Goal: Information Seeking & Learning: Learn about a topic

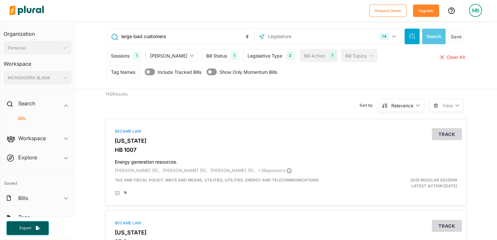
scroll to position [2130, 0]
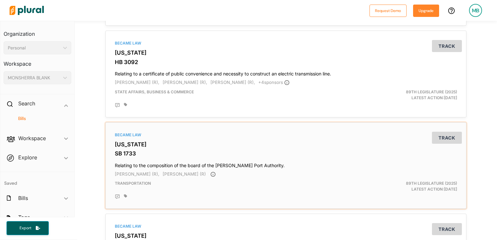
click at [232, 136] on div "Became Law" at bounding box center [286, 135] width 342 height 6
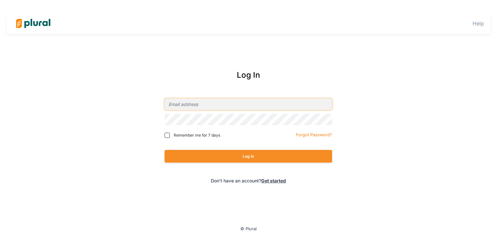
click at [223, 102] on input "email" at bounding box center [249, 104] width 168 height 11
type input "mblank@spp.org"
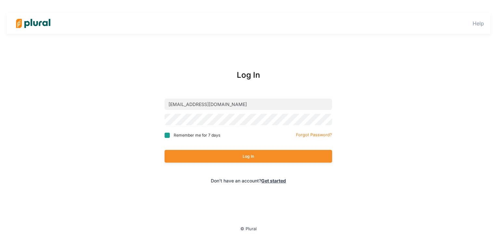
click at [168, 137] on input "Remember me for 7 days" at bounding box center [167, 135] width 5 height 5
checkbox input "true"
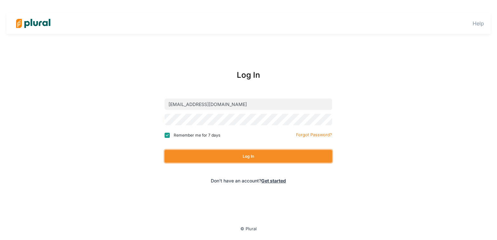
click at [215, 157] on button "Log In" at bounding box center [249, 156] width 168 height 13
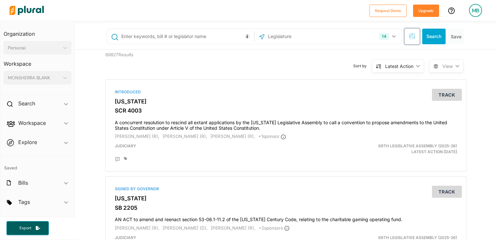
click at [409, 36] on icon "button" at bounding box center [412, 36] width 7 height 7
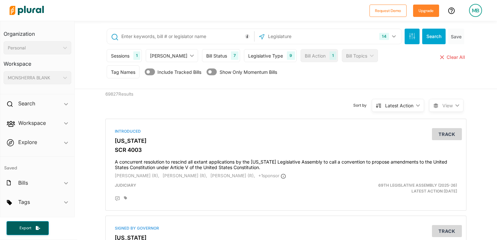
click at [206, 55] on div "Bill Status" at bounding box center [216, 55] width 21 height 7
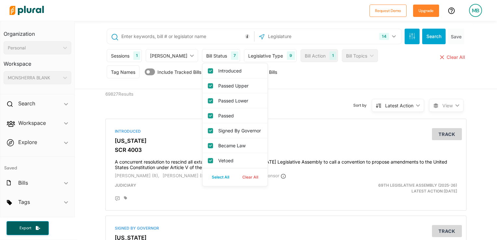
click at [236, 182] on button "Clear All" at bounding box center [250, 177] width 29 height 10
checkbox input "false"
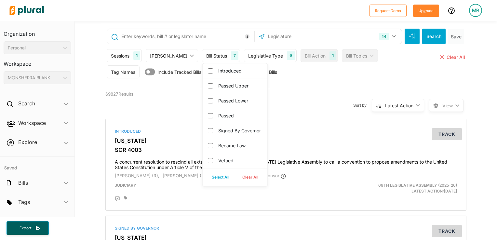
checkbox governor "false"
checkbox input "false"
click at [218, 149] on label "Became Law" at bounding box center [239, 145] width 43 height 7
click at [212, 148] on input "Became Law" at bounding box center [210, 145] width 5 height 5
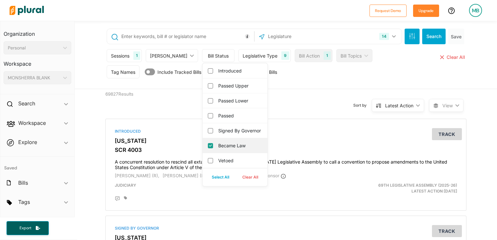
checkbox input "true"
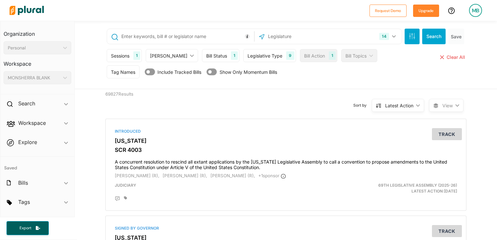
click at [167, 110] on div "69827 Results" at bounding box center [147, 101] width 93 height 25
click at [248, 53] on div "Legislative Type" at bounding box center [265, 55] width 35 height 7
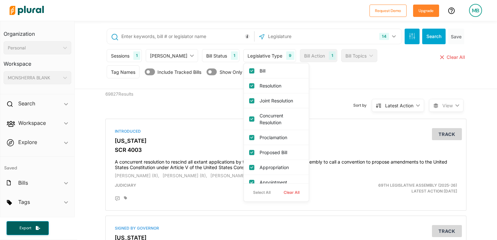
click at [277, 190] on button "Clear All" at bounding box center [291, 193] width 29 height 10
checkbox input "false"
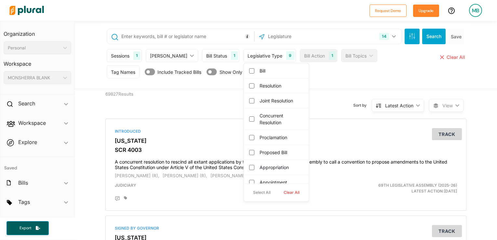
checkbox input "false"
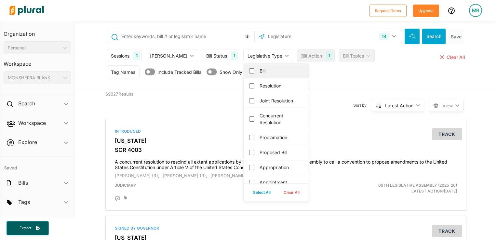
click at [244, 75] on div "Bill" at bounding box center [276, 70] width 65 height 15
click at [249, 71] on input "Bill" at bounding box center [251, 70] width 5 height 5
checkbox input "true"
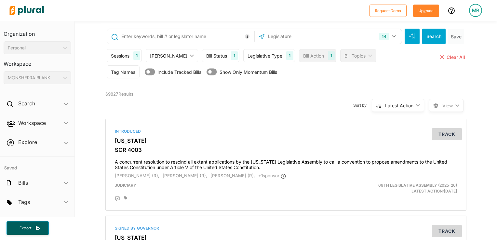
click at [302, 76] on div "Tag Names Tag Names close Any of Selected ic_keyboard_arrow_down Any of Selecte…" at bounding box center [287, 73] width 360 height 16
click at [303, 58] on div "Bill Action" at bounding box center [313, 55] width 21 height 7
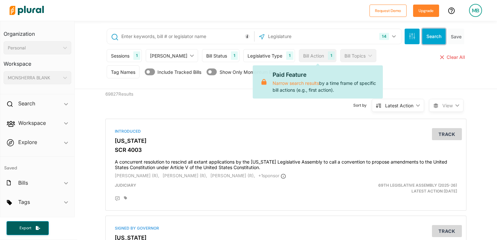
click at [428, 33] on button "Search" at bounding box center [433, 37] width 23 height 16
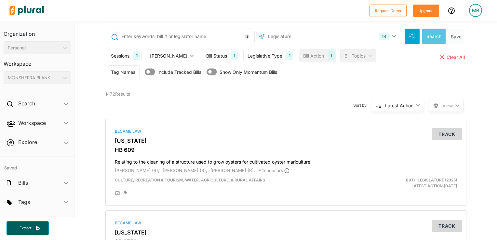
click at [416, 106] on polygon at bounding box center [418, 105] width 4 height 2
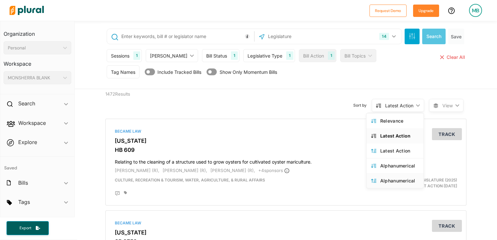
click at [390, 180] on div "Alphanumerical" at bounding box center [399, 181] width 39 height 6
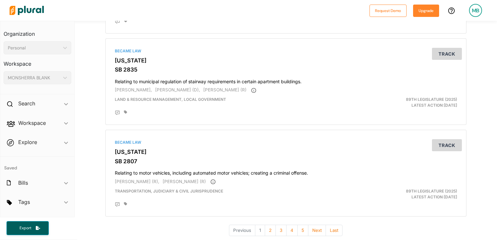
scroll to position [2244, 0]
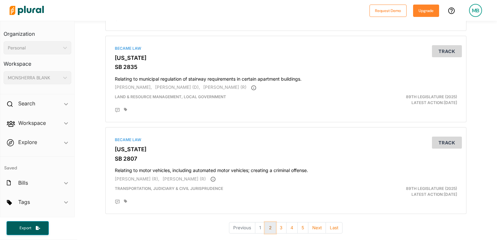
click at [268, 222] on button "2" at bounding box center [270, 227] width 11 height 11
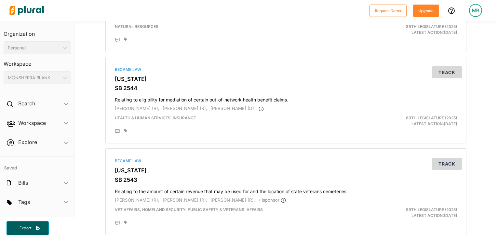
scroll to position [2238, 0]
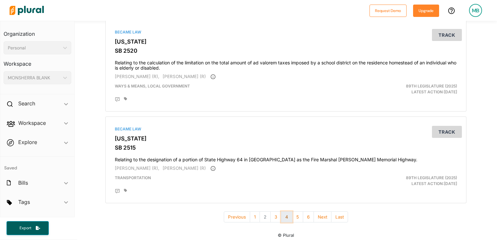
click at [286, 211] on button "4" at bounding box center [286, 216] width 11 height 11
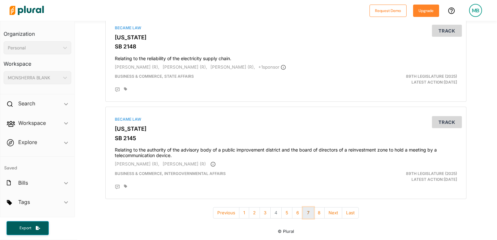
click at [305, 211] on button "7" at bounding box center [308, 212] width 11 height 11
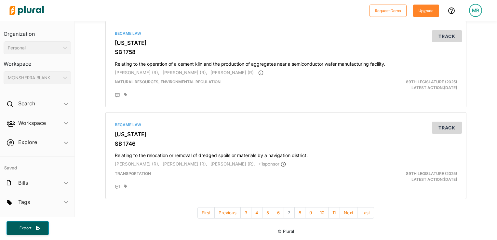
scroll to position [2233, 0]
click at [330, 211] on button "11" at bounding box center [334, 212] width 12 height 11
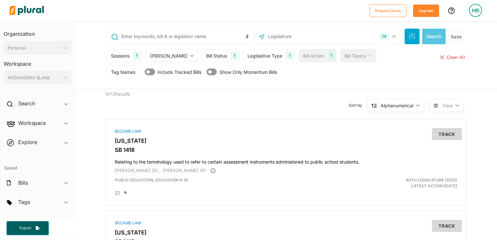
click at [121, 51] on div "Sessions 1" at bounding box center [124, 55] width 35 height 13
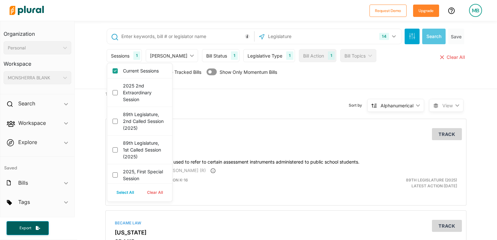
click at [121, 51] on div "Sessions 1" at bounding box center [124, 55] width 35 height 13
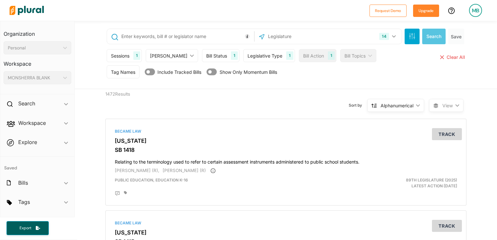
click at [165, 57] on div "[PERSON_NAME]" at bounding box center [168, 55] width 37 height 7
click at [206, 55] on div "Bill Status" at bounding box center [216, 55] width 21 height 7
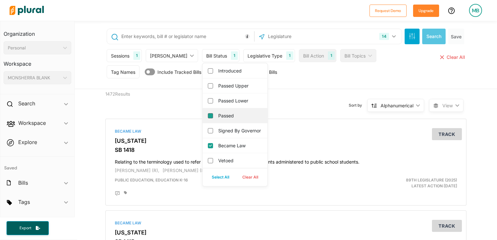
click at [208, 115] on input "Passed" at bounding box center [210, 115] width 5 height 5
click at [255, 57] on div "Legislative Type" at bounding box center [265, 55] width 35 height 7
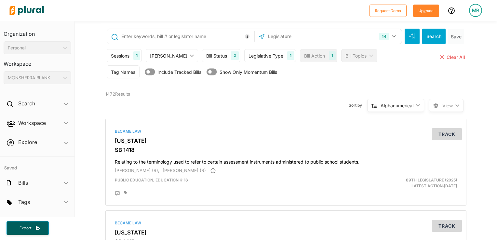
click at [310, 79] on div "Tag Names Tag Names close Any of Selected ic_keyboard_arrow_down Any of Selecte…" at bounding box center [287, 73] width 360 height 16
click at [428, 33] on button "Search" at bounding box center [433, 37] width 23 height 16
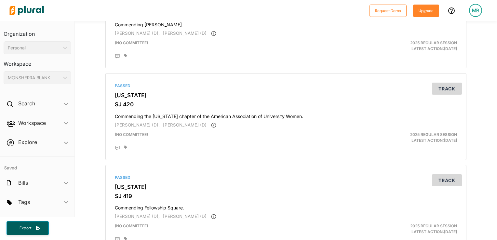
scroll to position [2205, 0]
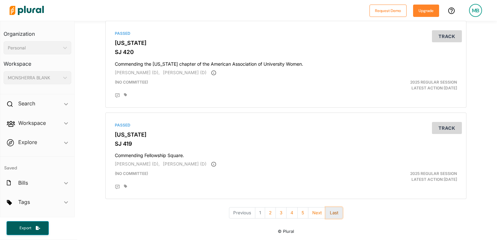
click at [329, 211] on button "Last" at bounding box center [334, 212] width 17 height 11
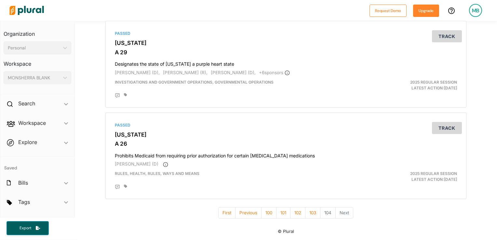
scroll to position [1667, 0]
click at [223, 214] on button "First" at bounding box center [226, 212] width 17 height 11
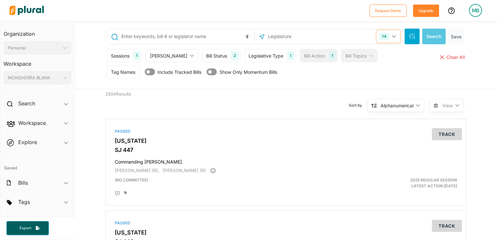
click at [390, 34] on button "14" at bounding box center [388, 36] width 23 height 12
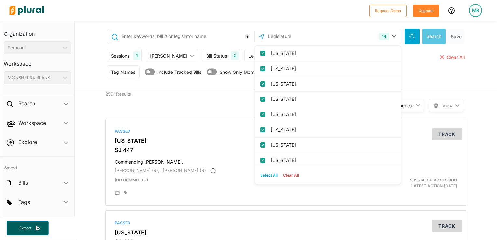
click at [288, 173] on button "Clear All" at bounding box center [290, 175] width 21 height 10
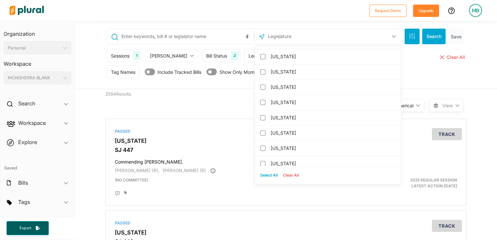
scroll to position [627, 0]
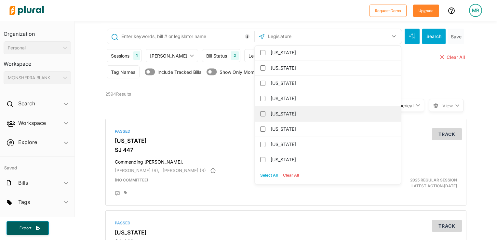
click at [295, 109] on label "[US_STATE]" at bounding box center [333, 114] width 124 height 10
click at [265, 111] on input "[US_STATE]" at bounding box center [262, 113] width 5 height 5
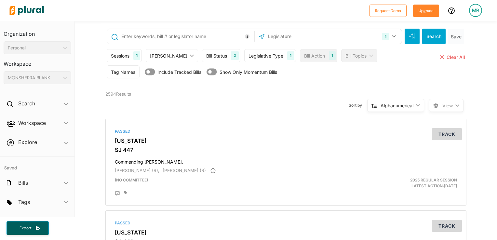
click at [420, 77] on div "Tag Names Tag Names close Any of Selected ic_keyboard_arrow_down Any of Selecte…" at bounding box center [287, 73] width 360 height 16
click at [430, 36] on button "Search" at bounding box center [433, 37] width 23 height 16
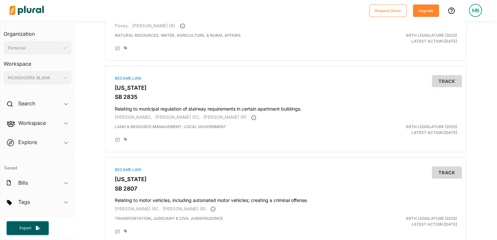
scroll to position [2244, 0]
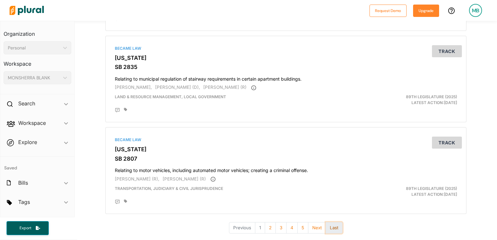
click at [334, 222] on button "Last" at bounding box center [334, 227] width 17 height 11
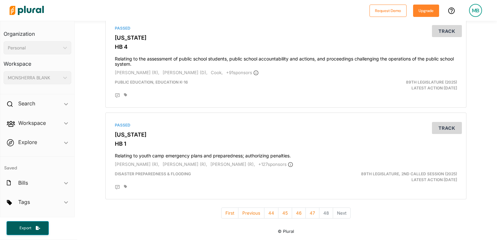
scroll to position [1257, 0]
click at [272, 214] on button "44" at bounding box center [271, 213] width 14 height 11
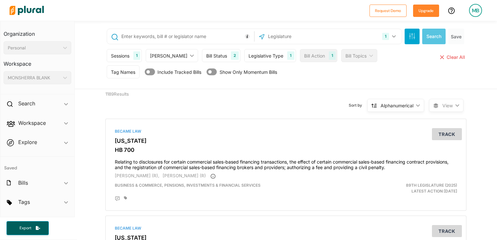
click at [206, 53] on div "Bill Status" at bounding box center [216, 55] width 21 height 7
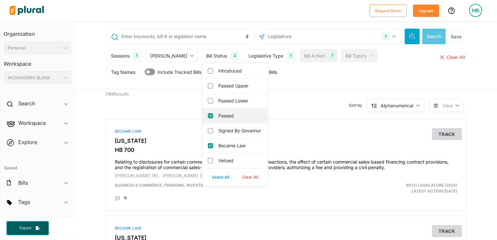
click at [218, 114] on label "Passed" at bounding box center [239, 115] width 43 height 7
click at [208, 114] on input "Passed" at bounding box center [210, 115] width 5 height 5
checkbox input "false"
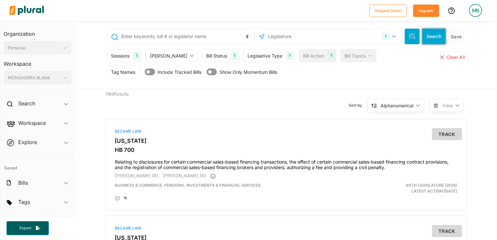
click at [432, 35] on button "Search" at bounding box center [433, 37] width 23 height 16
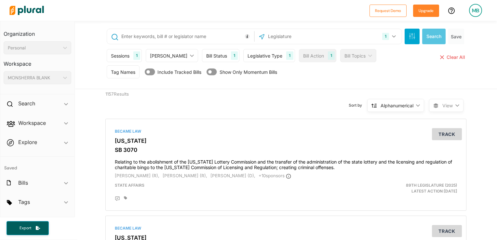
click at [115, 57] on div "Sessions" at bounding box center [120, 55] width 19 height 7
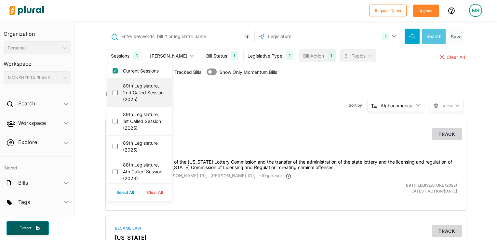
click at [124, 80] on div "89th Legislature, 2nd Called Session (2025)" at bounding box center [139, 92] width 65 height 29
click at [115, 94] on div "89th Legislature, 2nd Called Session (2025)" at bounding box center [139, 92] width 65 height 29
click at [113, 91] on \(2025\) "89th Legislature, 2nd Called Session (2025)" at bounding box center [115, 92] width 5 height 5
checkbox \(2025\) "true"
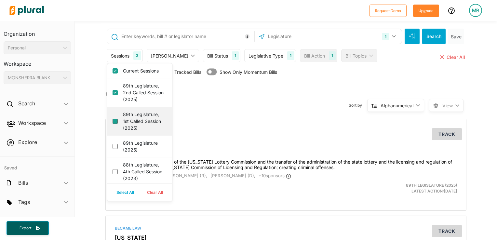
click at [113, 121] on \(2025\) "89th Legislature, 1st Called Session (2025)" at bounding box center [115, 121] width 5 height 5
checkbox \(2025\) "true"
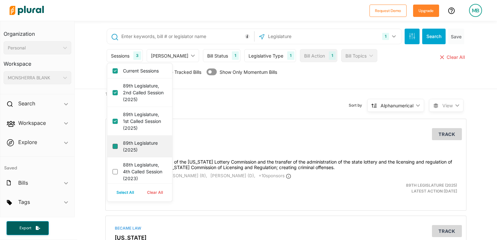
click at [113, 144] on \(2025\) "89th Legislature (2025)" at bounding box center [115, 146] width 5 height 5
checkbox \(2025\) "true"
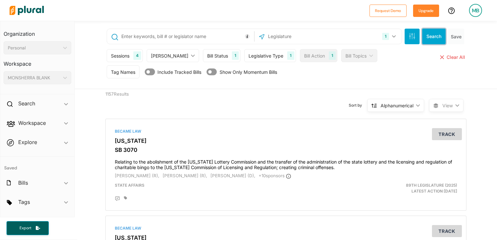
click at [425, 40] on button "Search" at bounding box center [433, 37] width 23 height 16
click at [417, 104] on icon "ic_keyboard_arrow_down" at bounding box center [416, 105] width 7 height 3
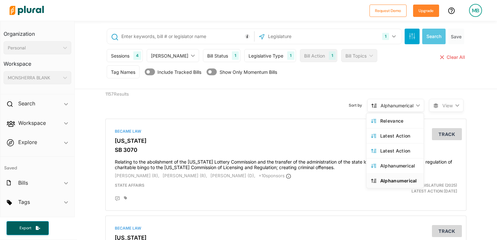
click at [387, 178] on div "Alphanumerical" at bounding box center [399, 181] width 39 height 6
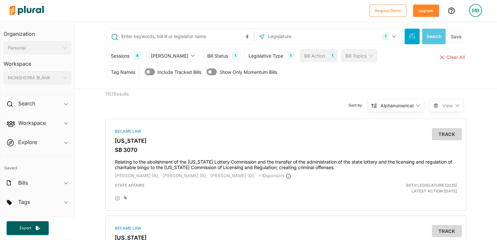
click at [413, 105] on icon "ic_keyboard_arrow_down" at bounding box center [416, 105] width 7 height 3
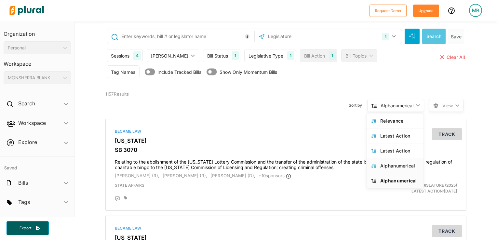
click at [390, 163] on div "Alphanumerical" at bounding box center [399, 166] width 39 height 6
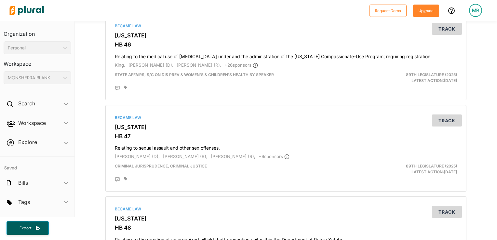
scroll to position [2217, 0]
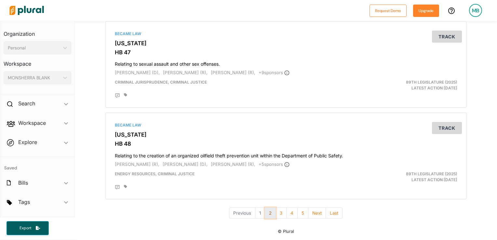
click at [269, 212] on button "2" at bounding box center [270, 213] width 11 height 11
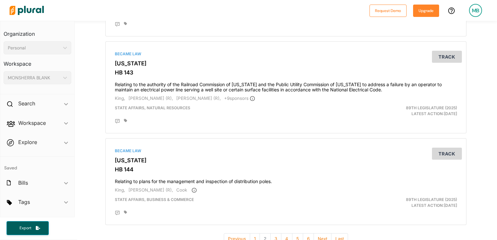
scroll to position [2244, 0]
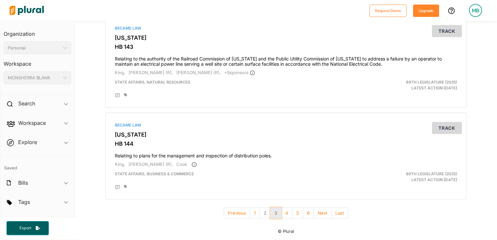
click at [274, 214] on button "3" at bounding box center [275, 213] width 11 height 11
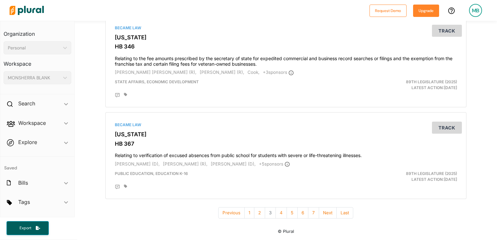
scroll to position [2227, 0]
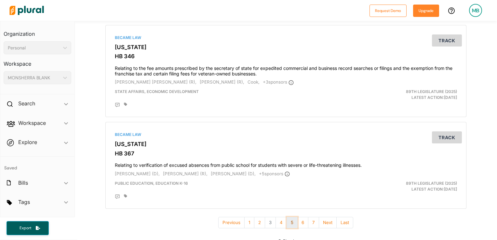
click at [290, 217] on button "5" at bounding box center [292, 222] width 11 height 11
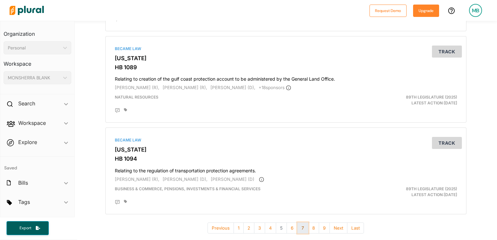
click at [299, 228] on button "7" at bounding box center [302, 227] width 11 height 11
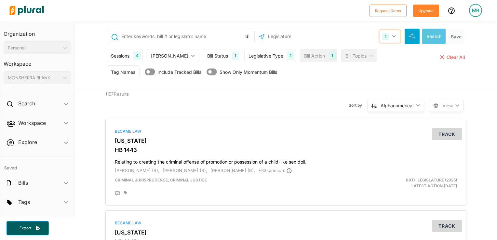
click at [393, 34] on button "1" at bounding box center [390, 36] width 20 height 12
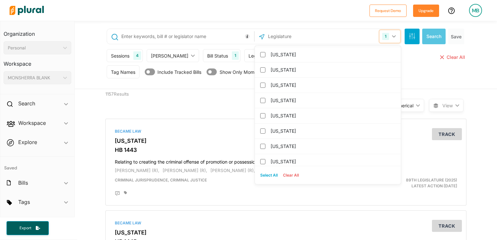
scroll to position [69, 0]
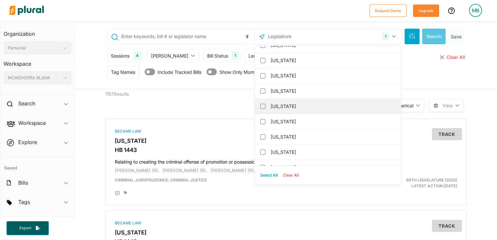
click at [283, 105] on label "[US_STATE]" at bounding box center [333, 106] width 124 height 10
click at [265, 105] on input "[US_STATE]" at bounding box center [262, 106] width 5 height 5
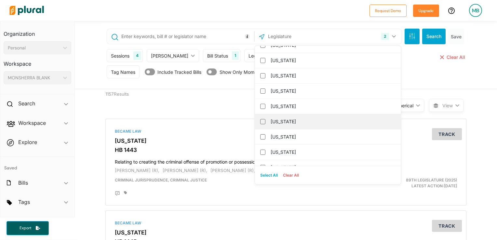
click at [284, 120] on label "[US_STATE]" at bounding box center [333, 122] width 124 height 10
click at [265, 120] on input "[US_STATE]" at bounding box center [262, 121] width 5 height 5
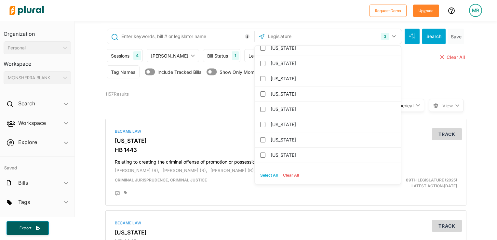
scroll to position [186, 0]
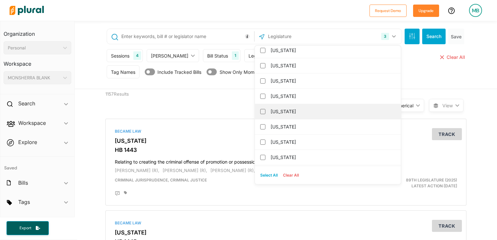
click at [307, 109] on label "[US_STATE]" at bounding box center [333, 112] width 124 height 10
click at [265, 109] on input "[US_STATE]" at bounding box center [262, 111] width 5 height 5
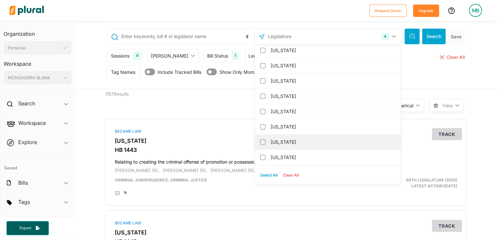
click at [292, 141] on label "[US_STATE]" at bounding box center [333, 142] width 124 height 10
click at [265, 141] on input "[US_STATE]" at bounding box center [262, 142] width 5 height 5
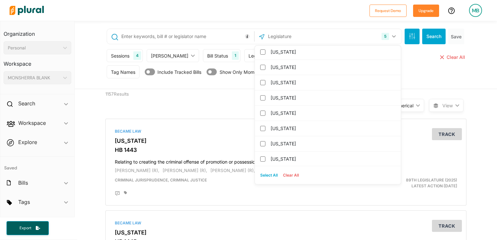
scroll to position [264, 0]
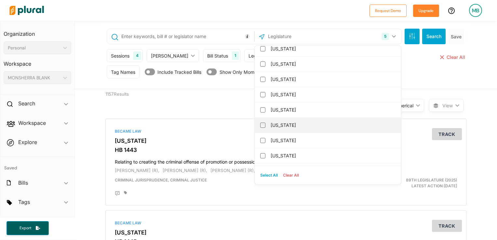
click at [307, 126] on label "[US_STATE]" at bounding box center [333, 125] width 124 height 10
click at [265, 126] on input "[US_STATE]" at bounding box center [262, 125] width 5 height 5
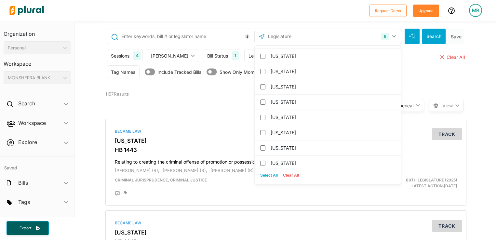
scroll to position [329, 0]
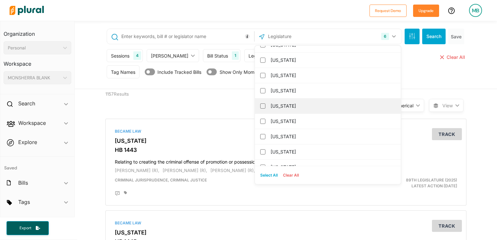
click at [302, 102] on label "[US_STATE]" at bounding box center [333, 106] width 124 height 10
click at [265, 103] on input "[US_STATE]" at bounding box center [262, 105] width 5 height 5
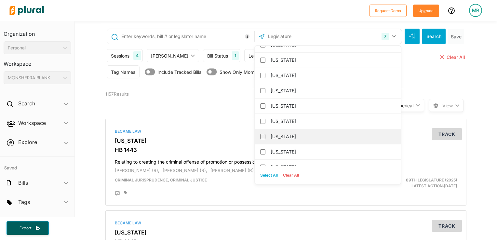
click at [290, 135] on label "[US_STATE]" at bounding box center [333, 137] width 124 height 10
click at [265, 135] on input "[US_STATE]" at bounding box center [262, 136] width 5 height 5
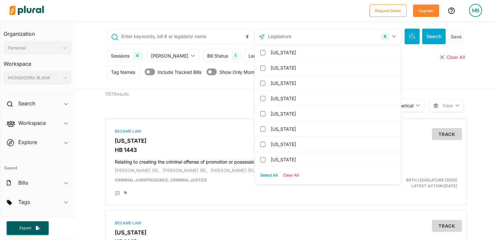
scroll to position [460, 0]
click at [288, 79] on label "[US_STATE]" at bounding box center [333, 83] width 124 height 10
click at [265, 80] on input "[US_STATE]" at bounding box center [262, 82] width 5 height 5
click at [290, 94] on label "[US_STATE]" at bounding box center [333, 98] width 124 height 10
click at [265, 96] on input "[US_STATE]" at bounding box center [262, 98] width 5 height 5
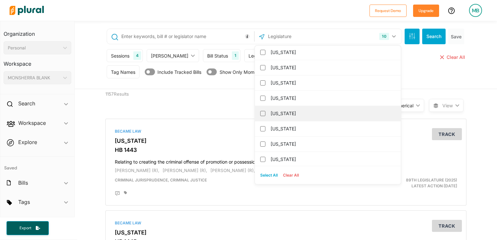
click at [291, 110] on label "[US_STATE]" at bounding box center [333, 114] width 124 height 10
click at [265, 111] on input "[US_STATE]" at bounding box center [262, 113] width 5 height 5
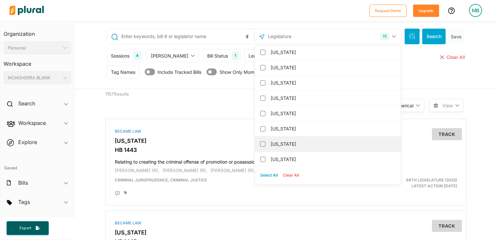
click at [296, 140] on label "[US_STATE]" at bounding box center [333, 144] width 124 height 10
click at [265, 141] on input "[US_STATE]" at bounding box center [262, 143] width 5 height 5
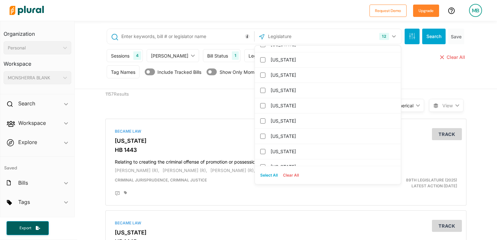
scroll to position [577, 0]
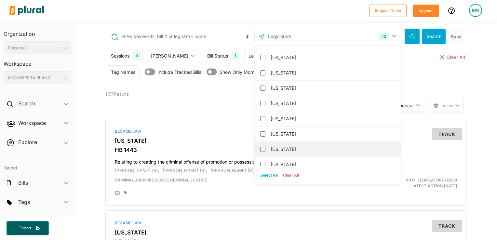
click at [355, 144] on label "[US_STATE]" at bounding box center [333, 149] width 124 height 10
click at [265, 147] on input "[US_STATE]" at bounding box center [262, 149] width 5 height 5
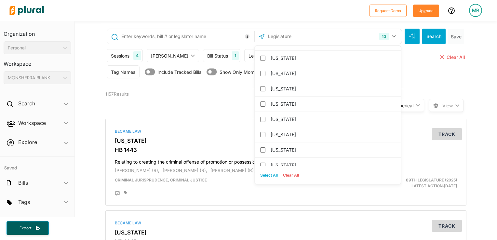
scroll to position [655, 0]
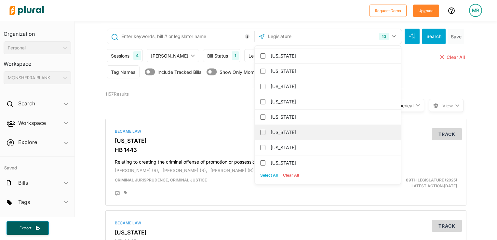
click at [340, 131] on label "[US_STATE]" at bounding box center [333, 132] width 124 height 10
click at [265, 131] on input "[US_STATE]" at bounding box center [262, 132] width 5 height 5
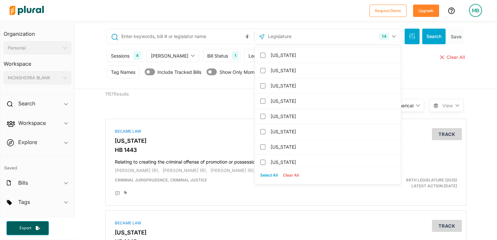
scroll to position [687, 0]
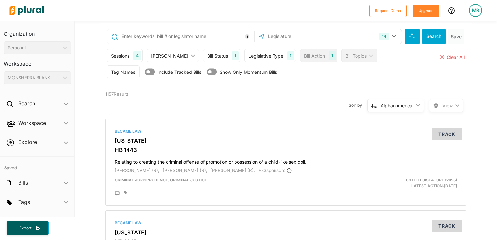
click at [188, 37] on input "text" at bounding box center [187, 36] width 132 height 12
type input "large load customers"
click at [248, 54] on div "Legislative Type" at bounding box center [265, 55] width 35 height 7
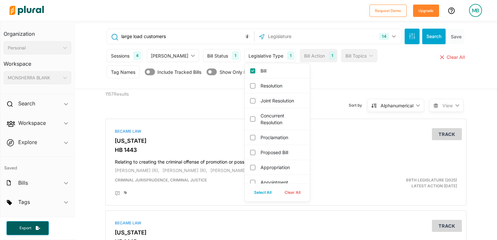
click at [248, 54] on div "Legislative Type" at bounding box center [265, 55] width 35 height 7
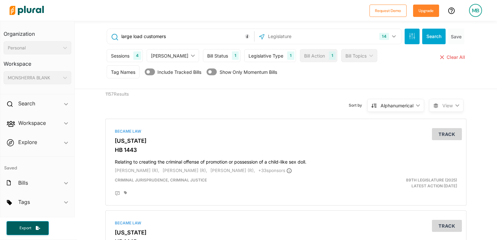
click at [207, 56] on div "Bill Status" at bounding box center [217, 55] width 21 height 7
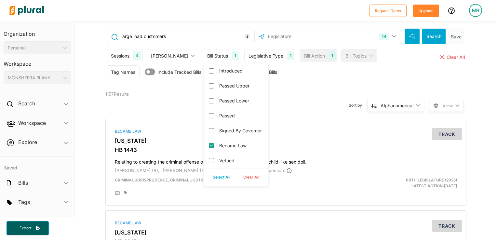
click at [207, 56] on div "Bill Status" at bounding box center [217, 55] width 21 height 7
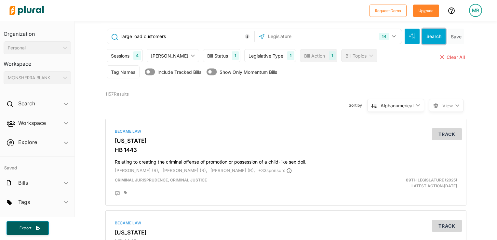
click at [438, 39] on button "Search" at bounding box center [433, 37] width 23 height 16
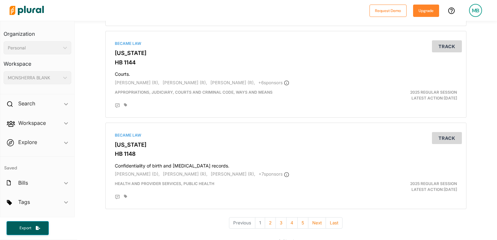
scroll to position [2217, 0]
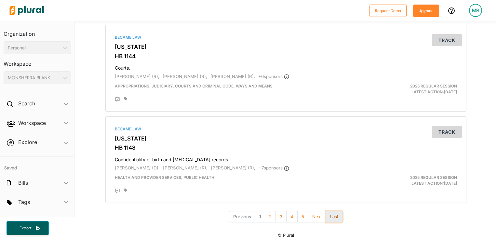
click at [334, 211] on button "Last" at bounding box center [334, 216] width 17 height 11
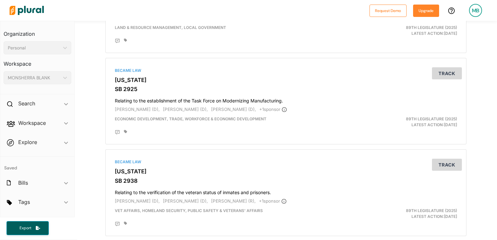
scroll to position [2163, 0]
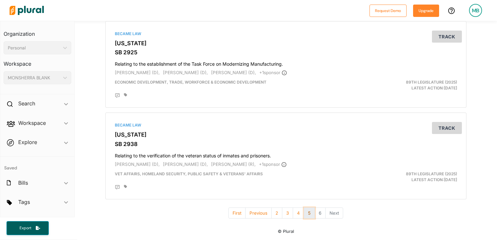
click at [307, 214] on button "5" at bounding box center [309, 213] width 11 height 11
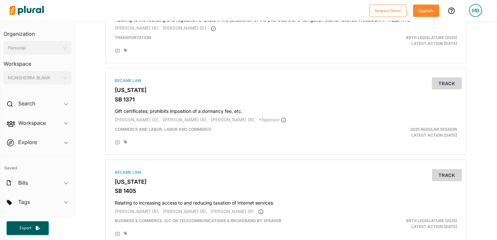
scroll to position [2233, 0]
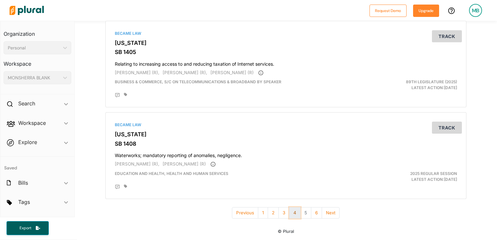
click at [293, 213] on button "4" at bounding box center [294, 212] width 11 height 11
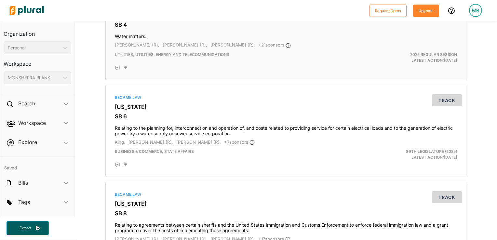
scroll to position [220, 0]
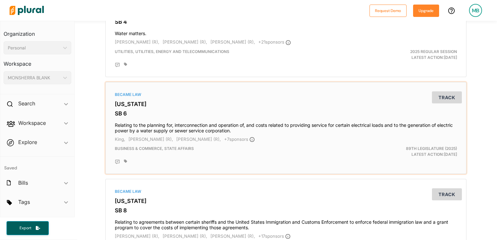
click at [193, 127] on h4 "Relating to the planning for, interconnection and operation of, and costs relat…" at bounding box center [286, 126] width 342 height 14
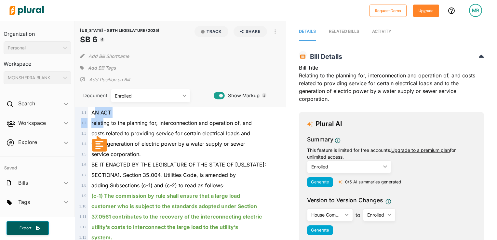
drag, startPoint x: 93, startPoint y: 110, endPoint x: 104, endPoint y: 127, distance: 20.2
click at [104, 127] on div "relating to the planning for, interconnection and operation of, and" at bounding box center [183, 123] width 190 height 10
click at [133, 114] on div "AN ACT" at bounding box center [183, 112] width 190 height 10
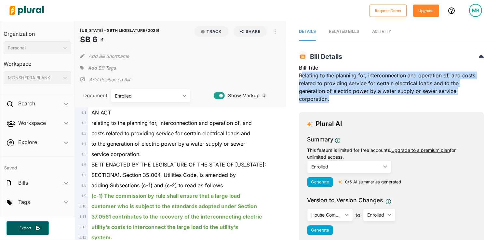
drag, startPoint x: 299, startPoint y: 76, endPoint x: 327, endPoint y: 98, distance: 35.5
click at [327, 98] on div "Bill Title Relating to the planning for, interconnection and operation of, and …" at bounding box center [391, 85] width 185 height 43
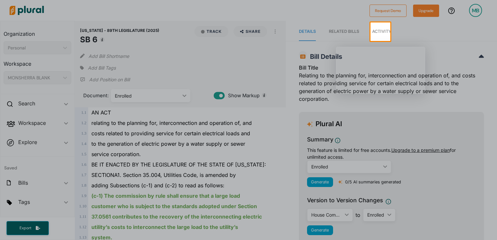
drag, startPoint x: 329, startPoint y: 101, endPoint x: 305, endPoint y: 86, distance: 28.5
click at [305, 86] on body "Request Demo Upgrade MB Organization Personal ic_keyboard_arrow_down Personal S…" at bounding box center [248, 120] width 497 height 240
click at [305, 86] on div at bounding box center [248, 140] width 497 height 199
click at [313, 89] on div at bounding box center [248, 140] width 497 height 199
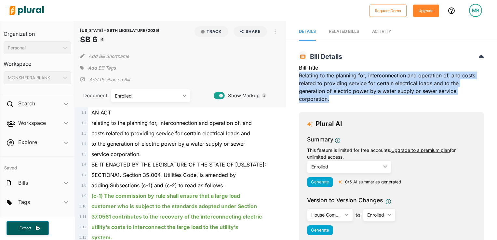
drag, startPoint x: 330, startPoint y: 101, endPoint x: 295, endPoint y: 76, distance: 43.2
copy div "Relating to the planning for, interconnection and operation of, and costs relat…"
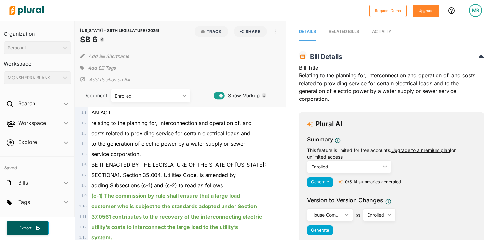
click at [224, 58] on div "Add Bill Shortname" at bounding box center [180, 54] width 201 height 13
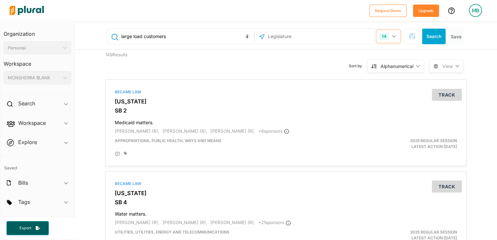
click at [392, 36] on icon "button" at bounding box center [394, 36] width 4 height 2
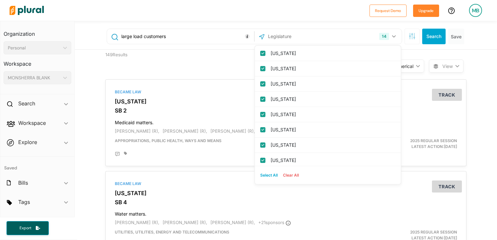
click at [287, 176] on button "Clear All" at bounding box center [290, 175] width 21 height 10
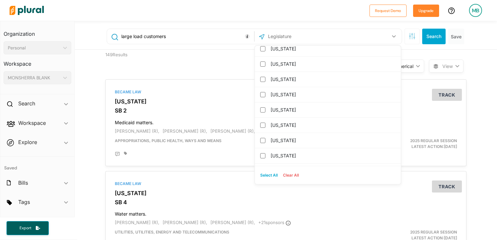
scroll to position [629, 0]
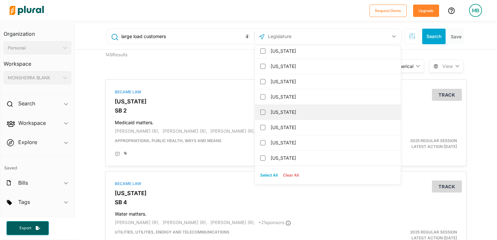
click at [307, 111] on label "[US_STATE]" at bounding box center [333, 112] width 124 height 10
click at [265, 111] on input "[US_STATE]" at bounding box center [262, 112] width 5 height 5
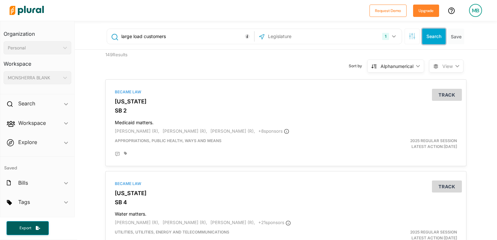
click at [427, 37] on button "Search" at bounding box center [433, 37] width 23 height 16
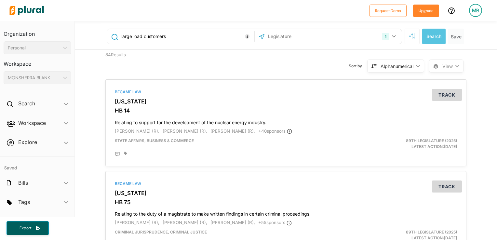
click at [174, 33] on input "large load customers" at bounding box center [187, 36] width 132 height 12
click at [433, 34] on button "Search" at bounding box center [433, 37] width 23 height 16
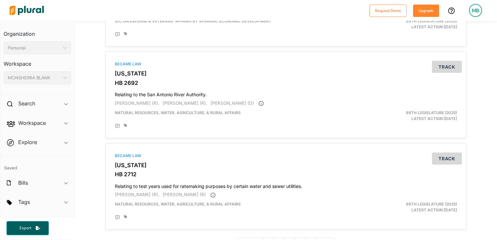
scroll to position [2204, 0]
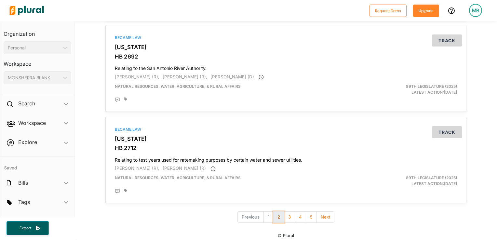
click at [278, 214] on button "2" at bounding box center [278, 216] width 11 height 11
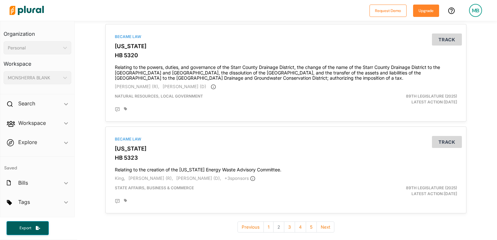
scroll to position [2204, 0]
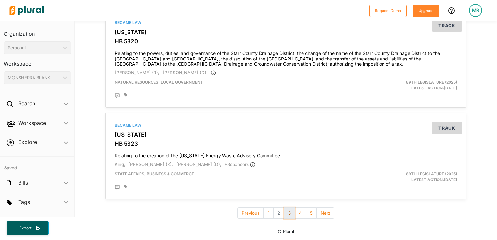
click at [288, 215] on button "3" at bounding box center [289, 213] width 11 height 11
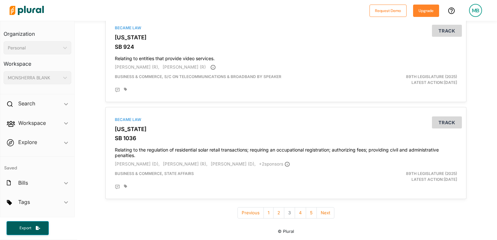
scroll to position [2221, 0]
click at [297, 214] on button "4" at bounding box center [300, 212] width 11 height 11
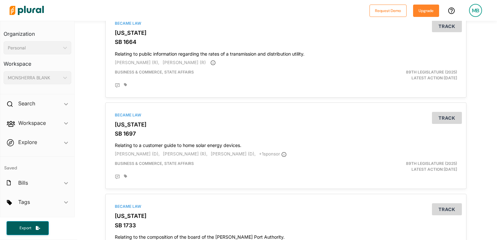
scroll to position [2210, 0]
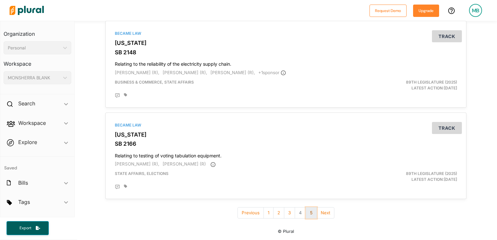
click at [310, 213] on button "5" at bounding box center [311, 212] width 11 height 11
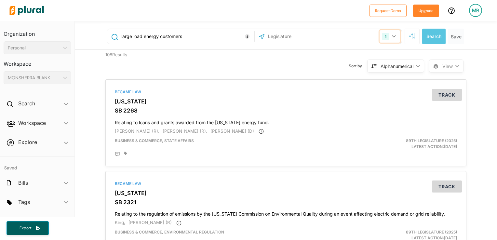
click at [393, 34] on button "1" at bounding box center [390, 36] width 20 height 12
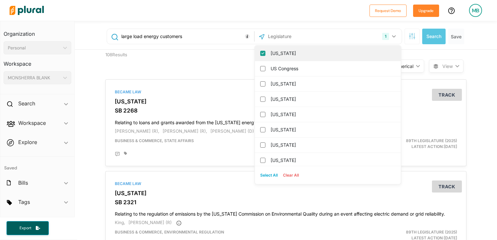
click at [264, 49] on div "[US_STATE]" at bounding box center [328, 53] width 146 height 15
click at [260, 53] on input "[US_STATE]" at bounding box center [262, 53] width 5 height 5
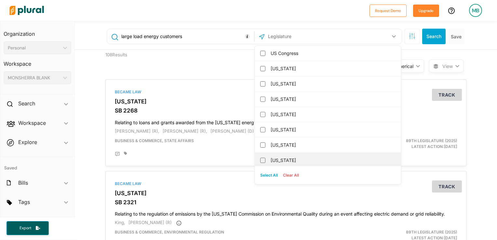
click at [285, 159] on label "[US_STATE]" at bounding box center [333, 160] width 124 height 10
click at [265, 159] on input "[US_STATE]" at bounding box center [262, 160] width 5 height 5
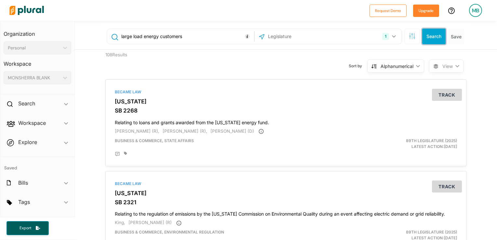
click at [428, 36] on button "Search" at bounding box center [433, 37] width 23 height 16
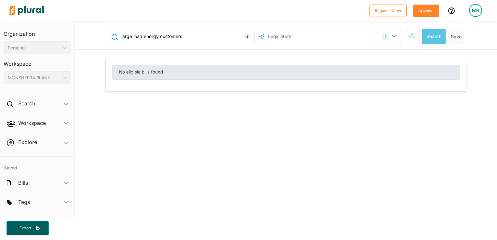
click at [191, 39] on input "large load energy customers" at bounding box center [187, 36] width 132 height 12
type input "large load customers"
click at [427, 34] on button "Search" at bounding box center [433, 37] width 23 height 16
click at [410, 35] on icon "button" at bounding box center [412, 36] width 7 height 7
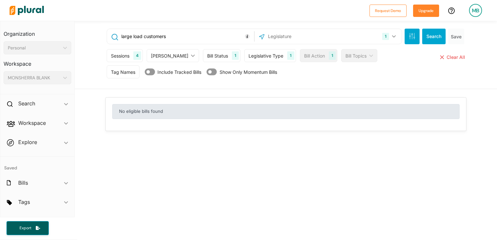
click at [207, 57] on div "Bill Status" at bounding box center [217, 55] width 21 height 7
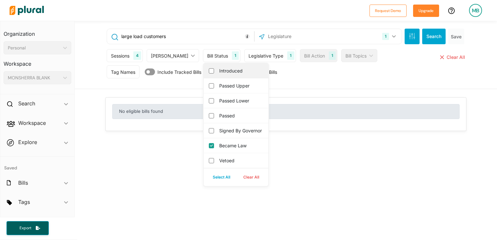
click at [219, 73] on label "Introduced" at bounding box center [240, 70] width 43 height 7
click at [209, 73] on input "Introduced" at bounding box center [211, 70] width 5 height 5
checkbox input "true"
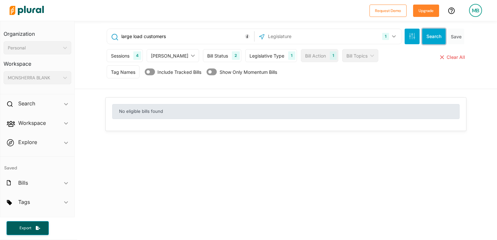
click at [431, 37] on button "Search" at bounding box center [433, 37] width 23 height 16
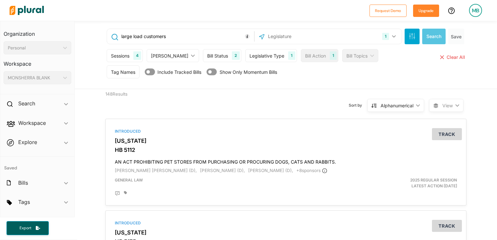
click at [190, 37] on input "large load customers" at bounding box center [187, 36] width 132 height 12
type input "large load energy customers"
click at [433, 36] on button "Search" at bounding box center [433, 37] width 23 height 16
click at [212, 55] on div "Bill Status 2" at bounding box center [222, 55] width 38 height 13
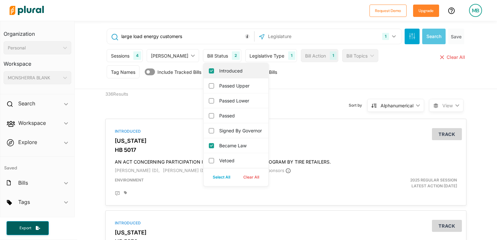
click at [219, 69] on label "Introduced" at bounding box center [240, 70] width 43 height 7
click at [209, 69] on input "Introduced" at bounding box center [211, 70] width 5 height 5
checkbox input "false"
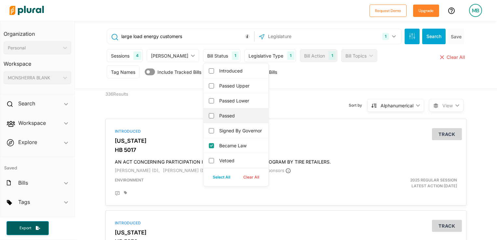
click at [219, 118] on label "Passed" at bounding box center [240, 115] width 43 height 7
click at [209, 118] on input "Passed" at bounding box center [211, 115] width 5 height 5
checkbox input "true"
click at [219, 132] on label "Signed by Governor" at bounding box center [240, 130] width 43 height 7
click at [209, 132] on governor "Signed by Governor" at bounding box center [211, 130] width 5 height 5
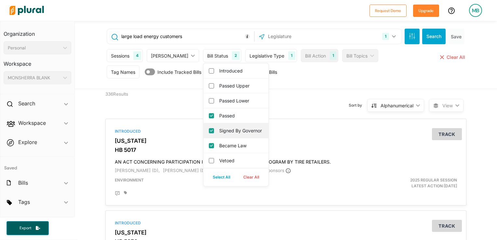
checkbox governor "true"
click at [219, 164] on label "Vetoed" at bounding box center [240, 160] width 43 height 7
click at [214, 163] on input "Vetoed" at bounding box center [211, 160] width 5 height 5
checkbox input "true"
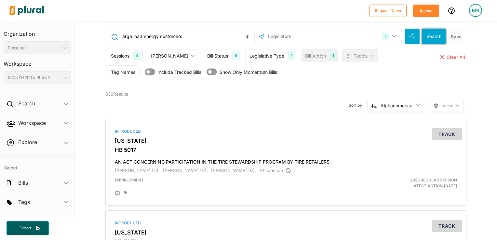
click at [427, 38] on button "Search" at bounding box center [433, 37] width 23 height 16
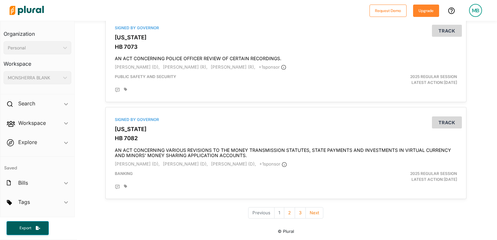
scroll to position [2282, 0]
click at [288, 211] on button "2" at bounding box center [289, 212] width 11 height 11
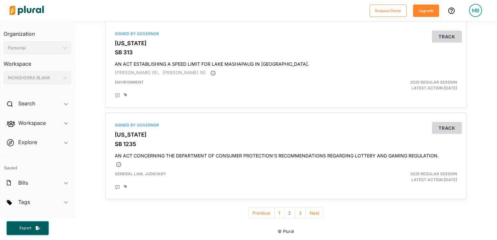
scroll to position [2266, 0]
click at [299, 215] on button "3" at bounding box center [300, 213] width 11 height 11
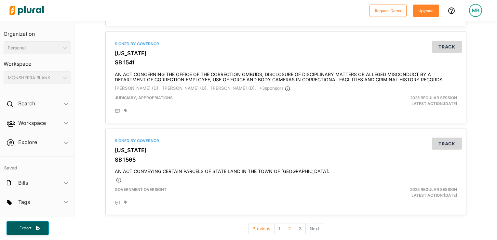
scroll to position [1149, 0]
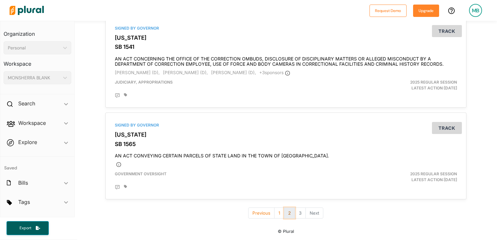
click at [284, 214] on button "2" at bounding box center [289, 213] width 11 height 11
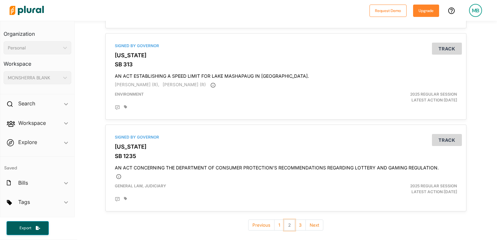
scroll to position [2266, 0]
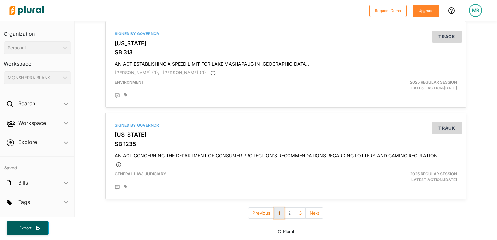
click at [277, 214] on button "1" at bounding box center [279, 213] width 10 height 11
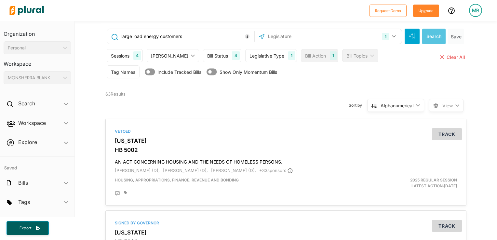
click at [195, 36] on input "large load energy customers" at bounding box center [187, 36] width 132 height 12
type input "l"
click at [434, 38] on button "Search" at bounding box center [433, 37] width 23 height 16
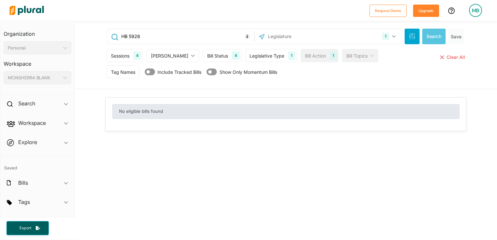
click at [221, 39] on input "HB 5926" at bounding box center [187, 36] width 132 height 12
type input "H"
paste input "Surcharge on data center electricity"
type input "Surcharge on data center electricity"
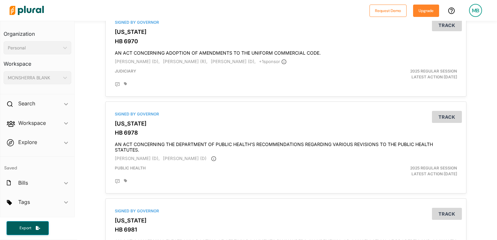
scroll to position [2309, 0]
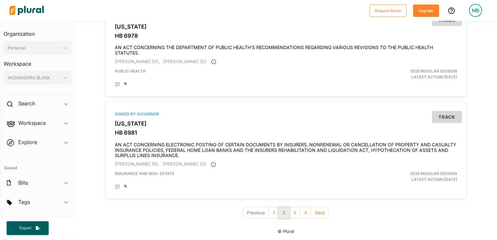
click at [282, 215] on button "2" at bounding box center [283, 212] width 11 height 11
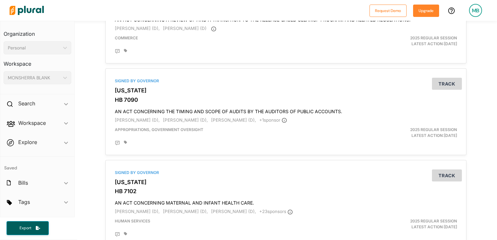
scroll to position [2293, 0]
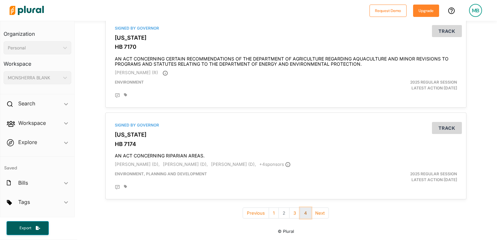
click at [304, 210] on button "4" at bounding box center [305, 213] width 11 height 11
